Goal: Task Accomplishment & Management: Use online tool/utility

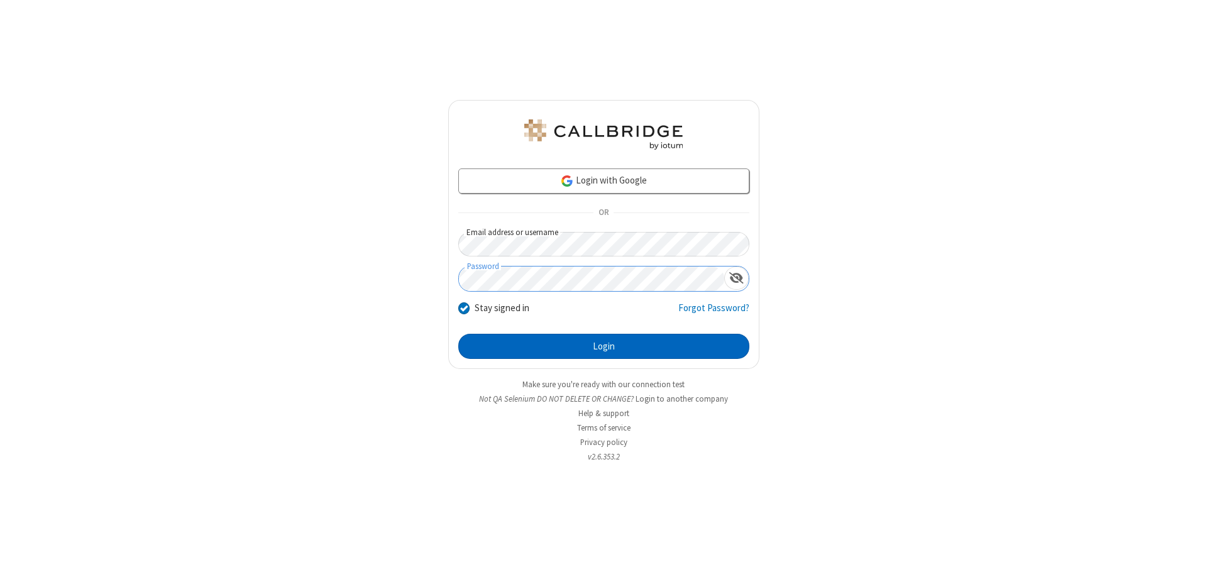
click at [604, 346] on button "Login" at bounding box center [603, 346] width 291 height 25
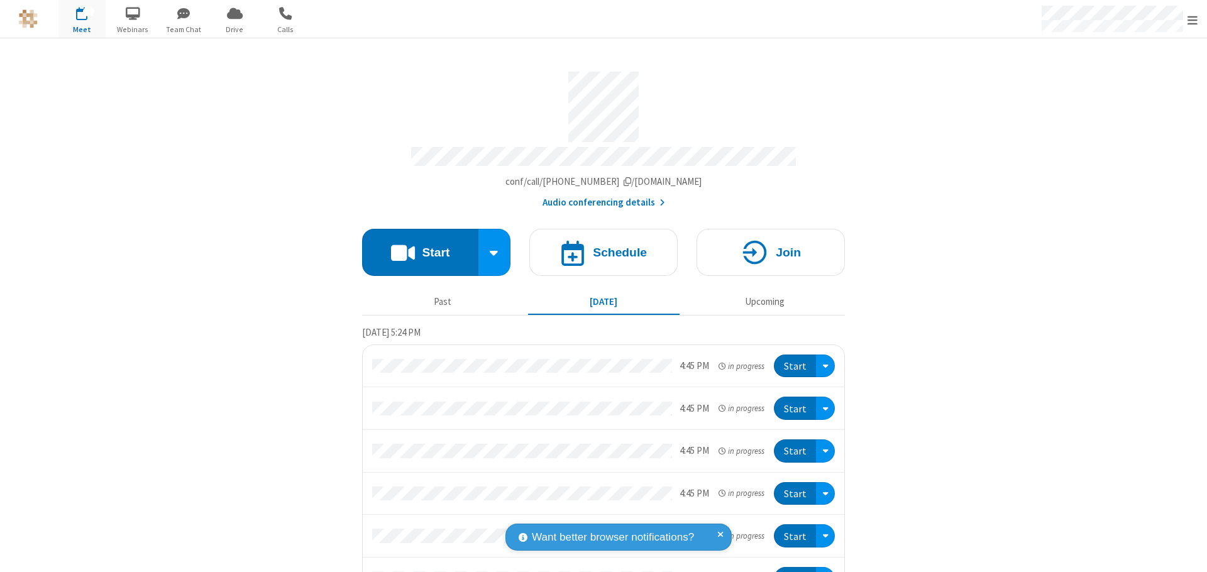
click at [415, 246] on button "Start" at bounding box center [420, 252] width 116 height 47
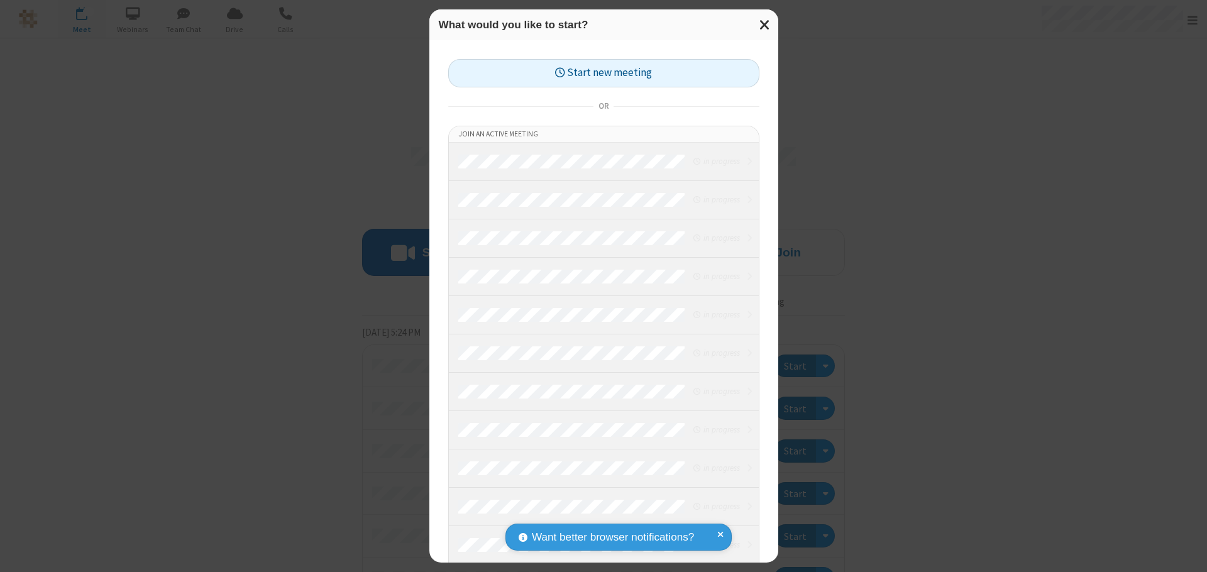
click at [604, 73] on button "Start new meeting" at bounding box center [603, 73] width 311 height 28
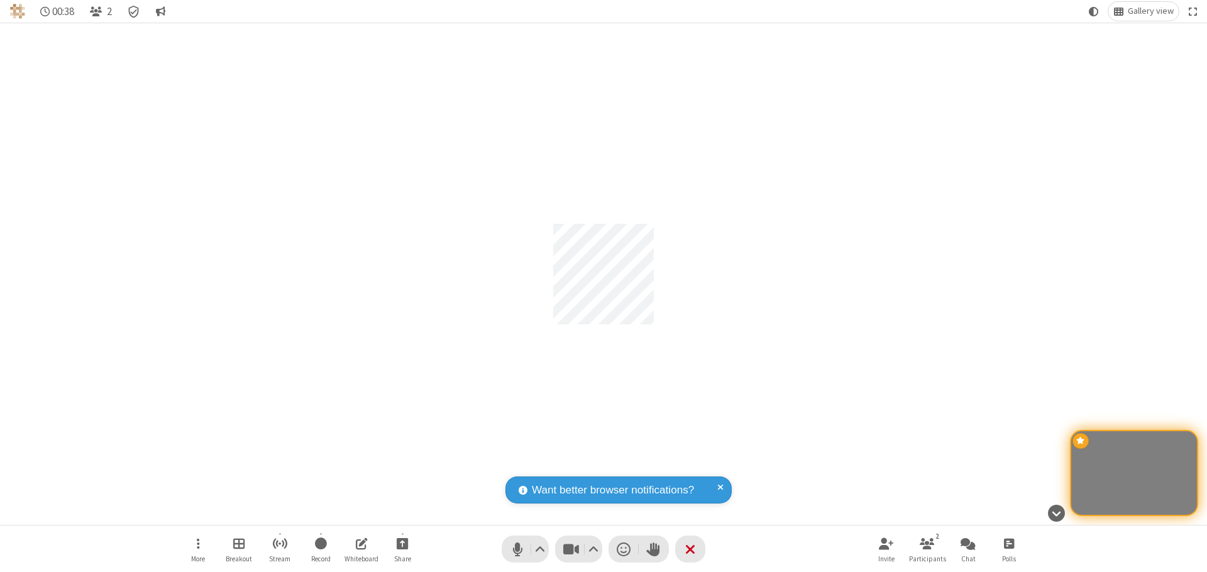
click at [402, 543] on span "Start sharing" at bounding box center [403, 544] width 12 height 16
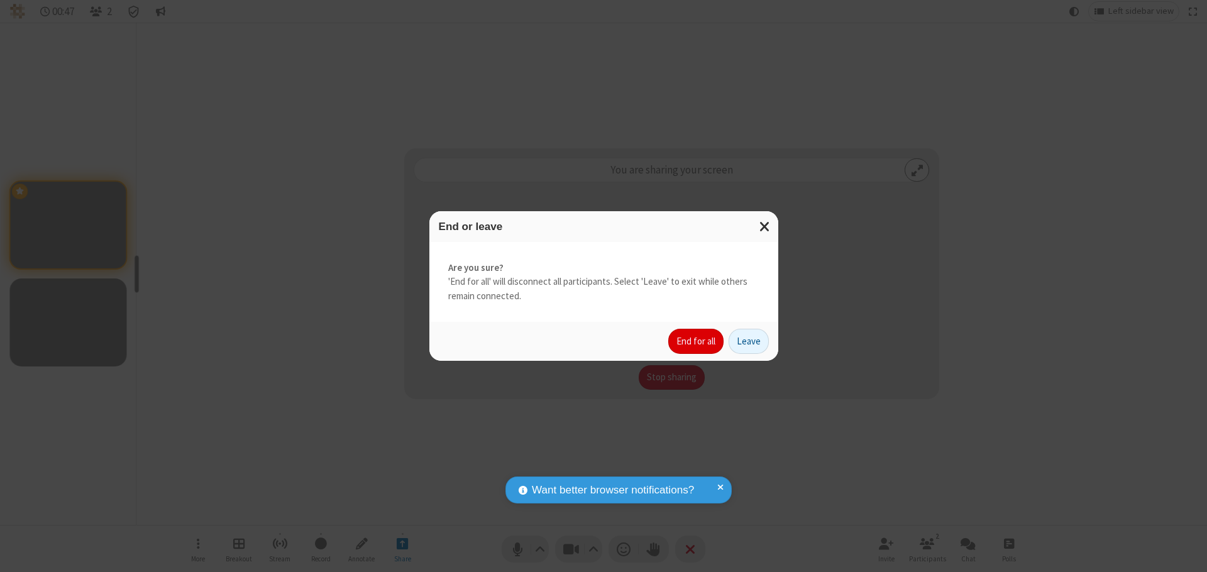
click at [697, 341] on button "End for all" at bounding box center [695, 341] width 55 height 25
